Goal: Task Accomplishment & Management: Complete application form

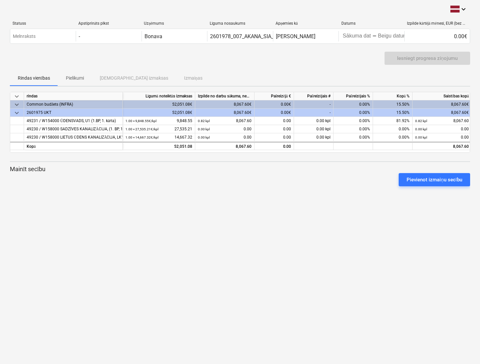
click at [326, 175] on div "Pievienot izmaiņu secību" at bounding box center [240, 180] width 466 height 18
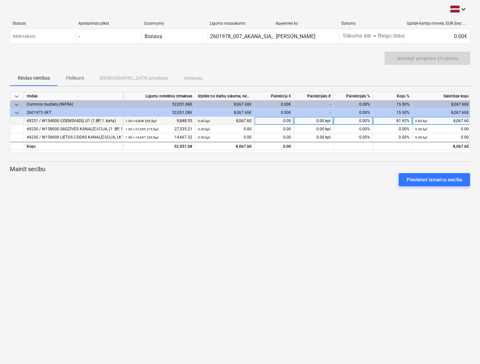
click at [283, 121] on div "0.00" at bounding box center [275, 121] width 40 height 8
type input "913.65"
click at [129, 241] on div "keyboard_arrow_down Statuss Apstiprināts plkst Uzņēmums Līguma nosaukums Apņemi…" at bounding box center [240, 182] width 480 height 364
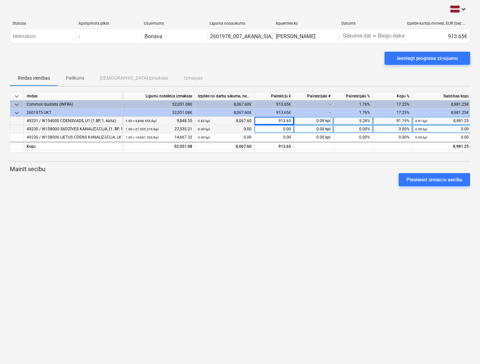
click at [286, 128] on div "0.00" at bounding box center [275, 129] width 40 height 8
type input "7498,78"
click at [164, 230] on div "keyboard_arrow_down Statuss Apstiprināts plkst Uzņēmums Līguma nosaukums Apņemi…" at bounding box center [240, 182] width 480 height 364
click at [287, 128] on div "0.00" at bounding box center [275, 129] width 40 height 8
type input "7498.78"
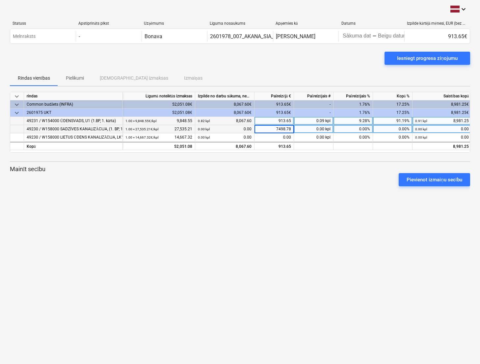
click at [298, 217] on div "keyboard_arrow_down Statuss Apstiprināts plkst Uzņēmums Līguma nosaukums Apņemi…" at bounding box center [240, 182] width 480 height 364
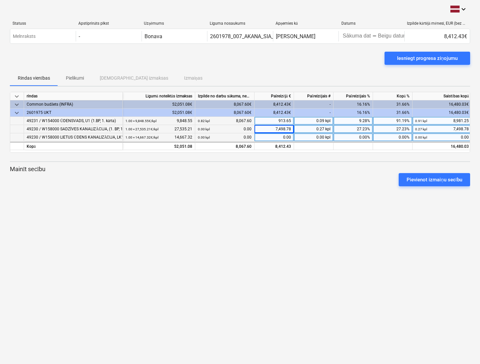
click at [287, 137] on div "0.00" at bounding box center [275, 137] width 40 height 8
type input "12631.32"
click at [285, 236] on div "keyboard_arrow_down Statuss Apstiprināts plkst Uzņēmums Līguma nosaukums Apņemi…" at bounding box center [240, 182] width 480 height 364
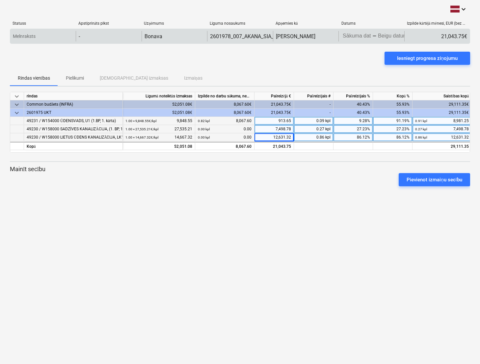
click at [363, 34] on body "keyboard_arrow_down Statuss Apstiprināts plkst Uzņēmums Līguma nosaukums Apņemi…" at bounding box center [240, 182] width 480 height 364
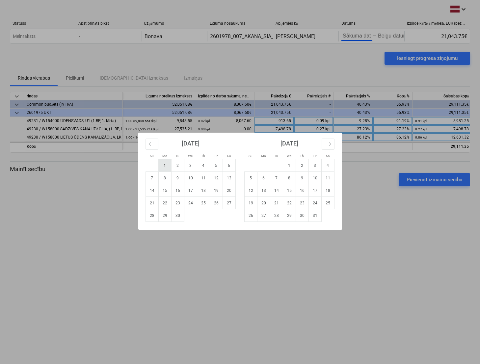
click at [165, 166] on td "1" at bounding box center [164, 165] width 13 height 13
type input "[DATE]"
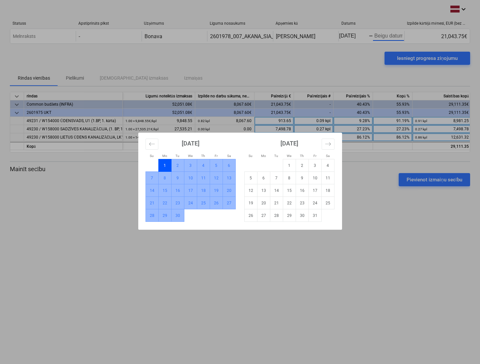
click at [180, 217] on td "30" at bounding box center [177, 215] width 13 height 13
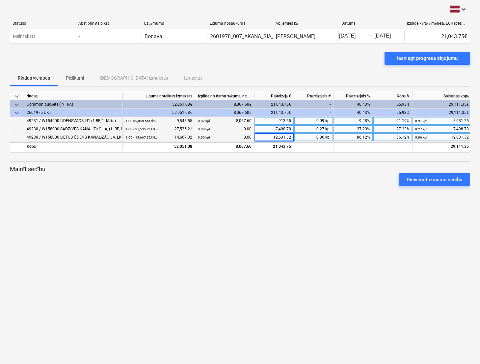
click at [329, 197] on div "keyboard_arrow_down Statuss Apstiprināts plkst Uzņēmums Līguma nosaukums Apņemi…" at bounding box center [240, 182] width 480 height 364
click at [445, 56] on div "Iesniegt progresa ziņojumu" at bounding box center [427, 58] width 61 height 9
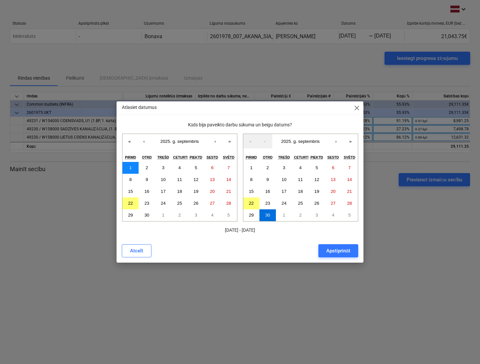
click at [134, 171] on button "1" at bounding box center [130, 168] width 16 height 12
click at [270, 215] on abbr "30" at bounding box center [267, 215] width 5 height 5
click at [344, 249] on div "Apstiprināt" at bounding box center [338, 251] width 24 height 9
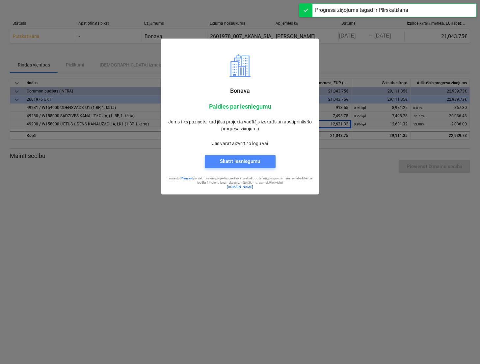
click at [259, 162] on div "Skatīt iesniegumu" at bounding box center [240, 161] width 40 height 9
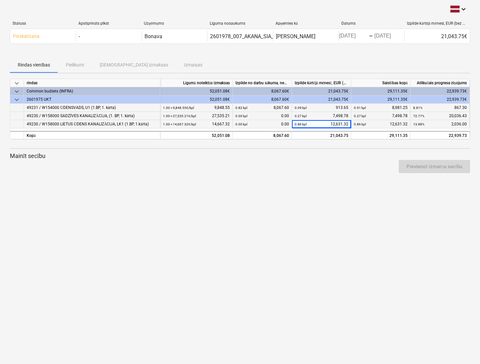
click at [311, 209] on div "keyboard_arrow_down Statuss Apstiprināts plkst Uzņēmums Līguma nosaukums Apņemi…" at bounding box center [240, 182] width 480 height 364
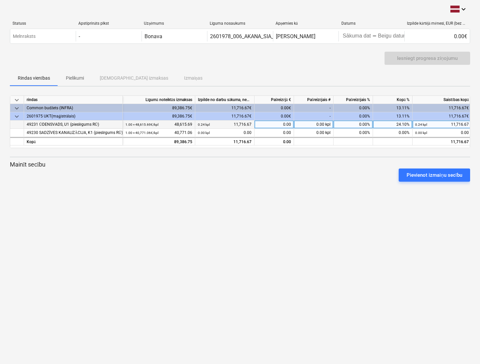
click at [284, 124] on div "0.00" at bounding box center [275, 125] width 40 height 8
type input "15589.79"
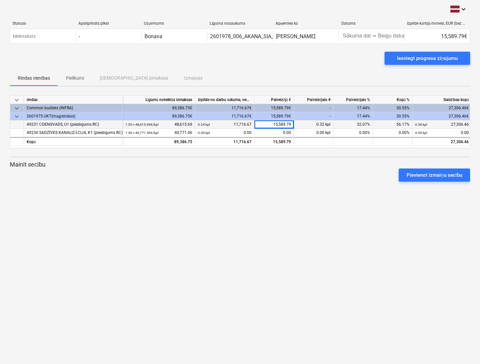
click at [294, 168] on div "Pievienot izmaiņu secību" at bounding box center [240, 175] width 466 height 18
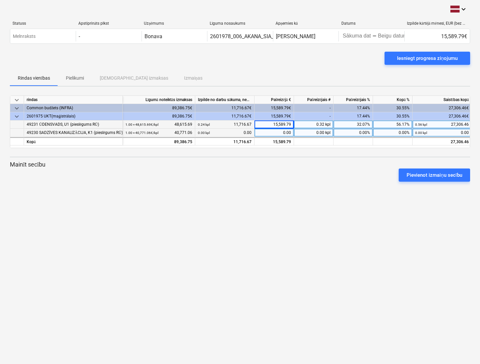
click at [283, 132] on div "0.00" at bounding box center [275, 133] width 40 height 8
type input "4482.00"
click at [256, 206] on div "keyboard_arrow_down Statuss Apstiprināts plkst Uzņēmums Līguma nosaukums Apņemi…" at bounding box center [240, 182] width 480 height 364
click at [383, 223] on div "keyboard_arrow_down Statuss Apstiprināts plkst Uzņēmums Līguma nosaukums Apņemi…" at bounding box center [240, 182] width 480 height 364
click at [405, 59] on div "Iesniegt progresa ziņojumu" at bounding box center [427, 58] width 61 height 9
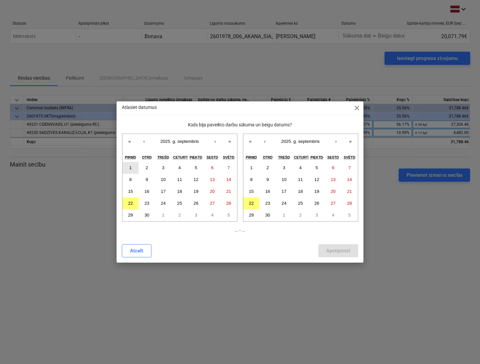
click at [134, 169] on button "1" at bounding box center [130, 168] width 16 height 12
click at [147, 214] on abbr "30" at bounding box center [147, 215] width 5 height 5
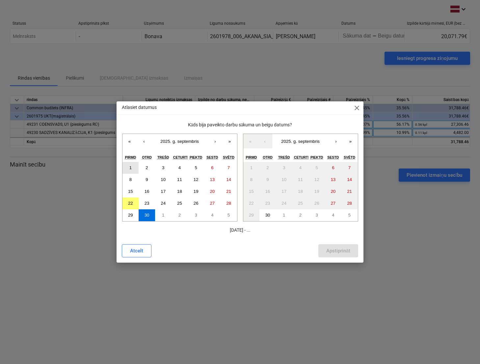
click at [132, 169] on button "1" at bounding box center [130, 168] width 16 height 12
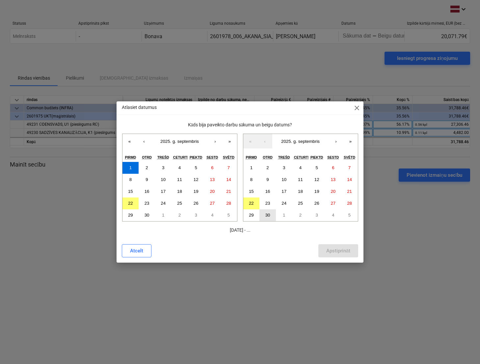
click at [271, 215] on button "30" at bounding box center [267, 215] width 16 height 12
click at [334, 251] on div "Apstiprināt" at bounding box center [338, 251] width 24 height 9
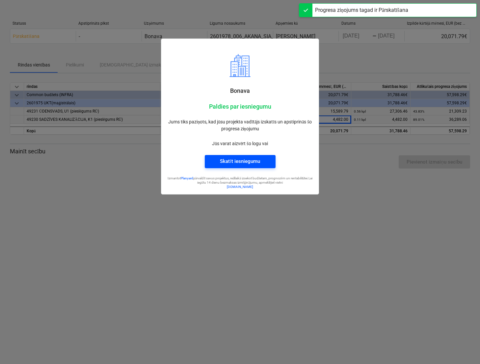
click at [263, 161] on span "Skatīt iesniegumu" at bounding box center [240, 161] width 55 height 9
